Goal: Book appointment/travel/reservation

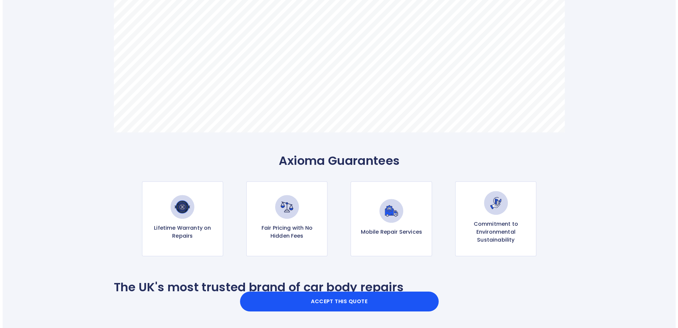
scroll to position [563, 0]
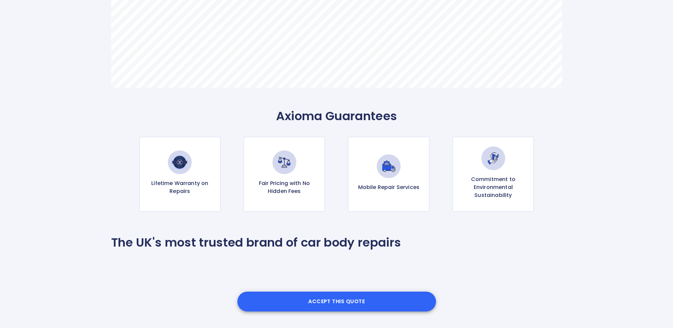
click at [351, 304] on button "Accept this Quote" at bounding box center [336, 302] width 199 height 20
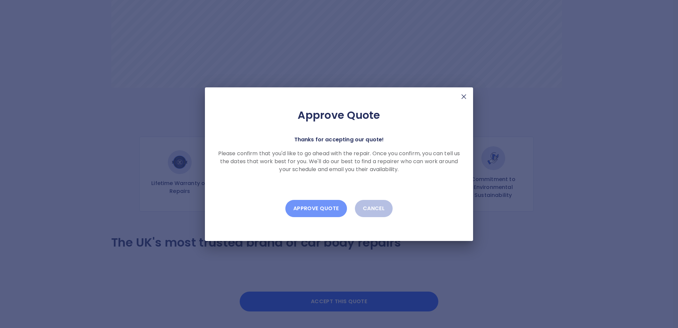
click at [317, 209] on button "Approve Quote" at bounding box center [316, 208] width 62 height 17
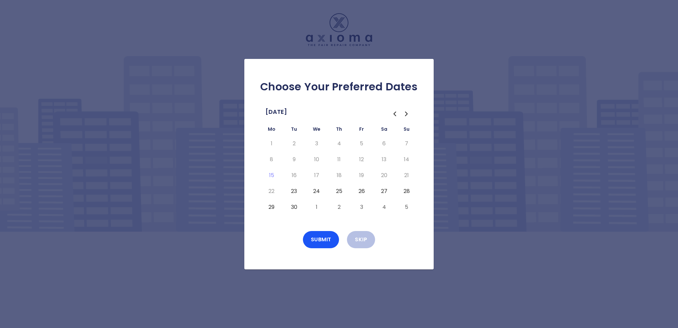
click at [295, 190] on button "23" at bounding box center [294, 191] width 12 height 11
click at [326, 238] on button "Submit" at bounding box center [321, 239] width 36 height 17
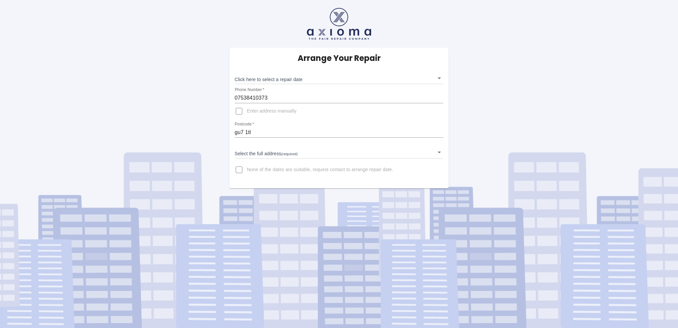
click at [437, 77] on body "Arrange Your Repair Click here to select a repair date ​ Phone Number   * 07538…" at bounding box center [339, 164] width 678 height 328
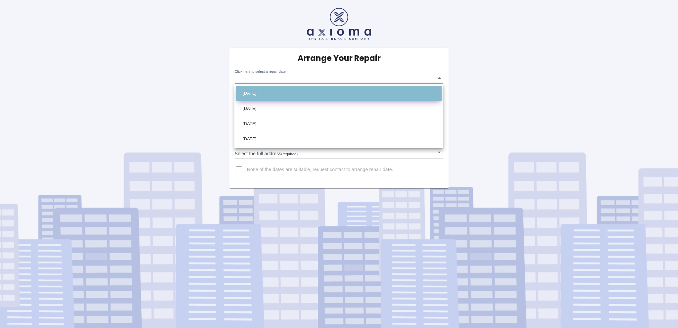
click at [263, 93] on li "Tue Sep 23 2025" at bounding box center [339, 93] width 206 height 15
type input "2025-09-23T00:00:00.000Z"
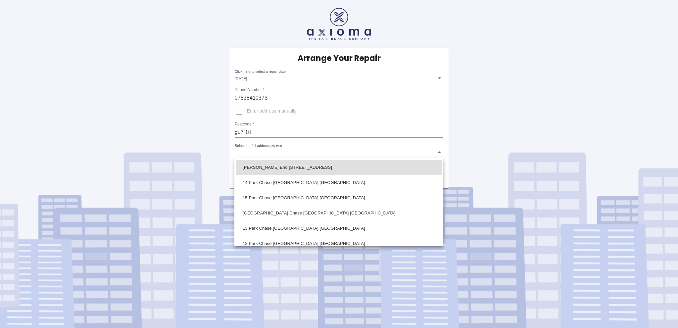
click at [437, 153] on body "Arrange Your Repair Click here to select a repair date Tue Sep 23 2025 2025-09-…" at bounding box center [339, 164] width 678 height 328
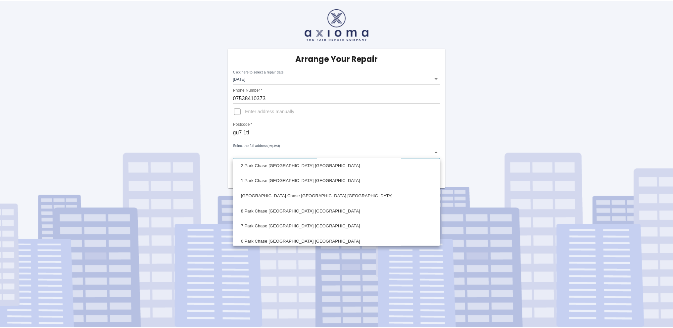
scroll to position [189, 0]
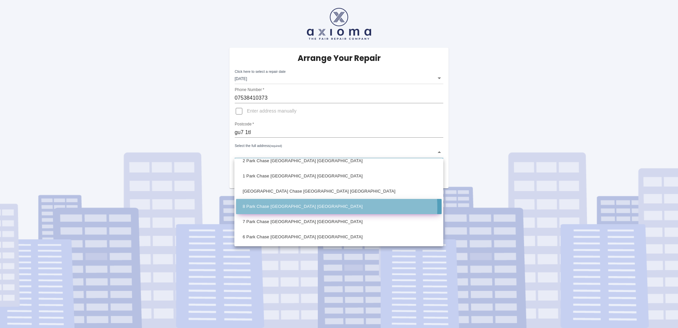
click at [306, 208] on li "8 Park Chase Godalming Surrey" at bounding box center [339, 206] width 206 height 15
type input "8 Park Chase Godalming Surrey"
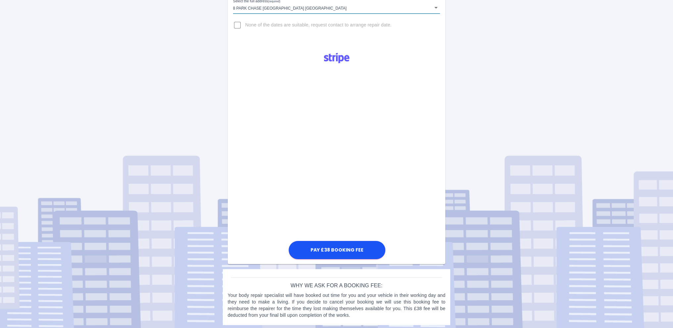
scroll to position [146, 0]
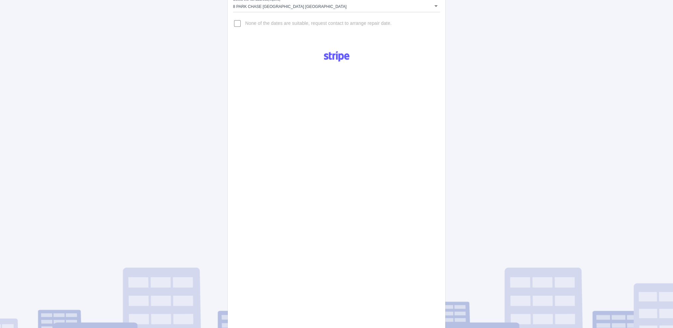
click at [280, 151] on div "Pay £38 Booking Fee" at bounding box center [337, 208] width 218 height 327
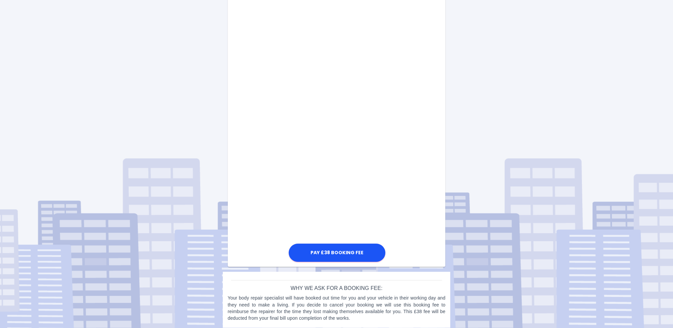
scroll to position [260, 0]
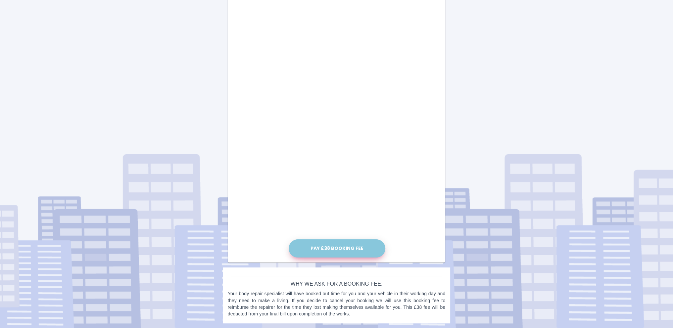
click at [346, 249] on button "Pay £38 Booking Fee" at bounding box center [337, 248] width 97 height 18
